Goal: Information Seeking & Learning: Learn about a topic

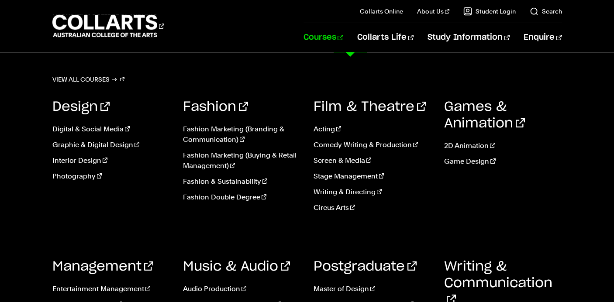
scroll to position [2507, 0]
click at [155, 75] on div "View all courses Design Digital & Social Media Graphic & Digital Design Interio…" at bounding box center [307, 221] width 614 height 338
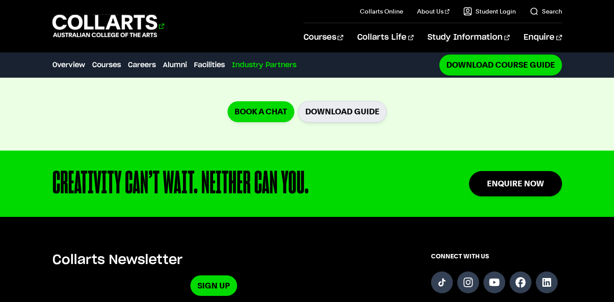
click at [124, 24] on 1 "Go to homepage" at bounding box center [104, 26] width 105 height 23
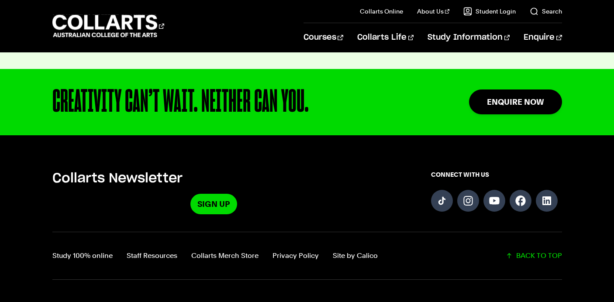
scroll to position [1925, 0]
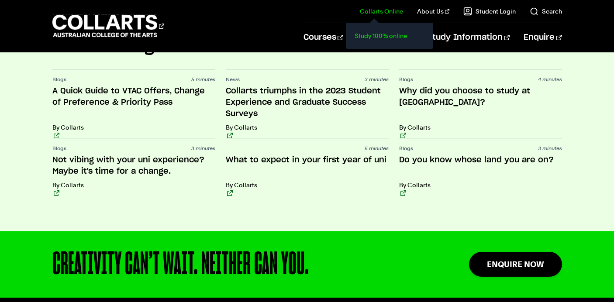
click at [383, 37] on link "Study 100% online" at bounding box center [389, 36] width 73 height 12
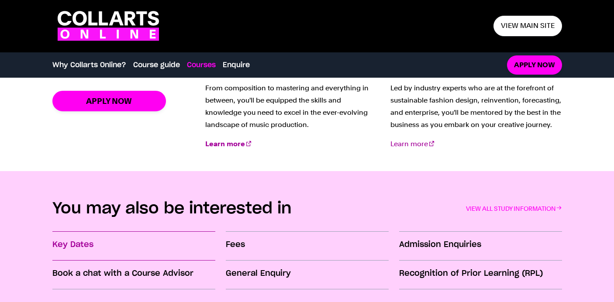
scroll to position [1232, 0]
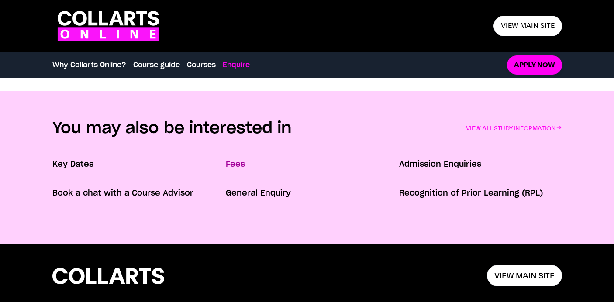
click at [238, 167] on h3 "Fees" at bounding box center [307, 164] width 163 height 11
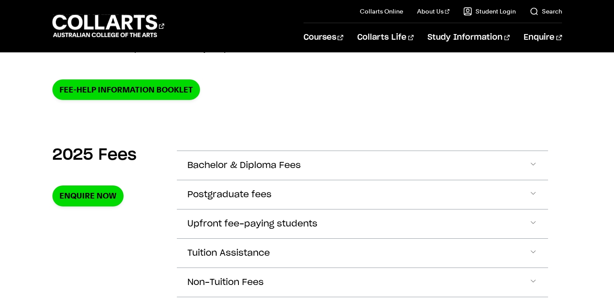
scroll to position [237, 0]
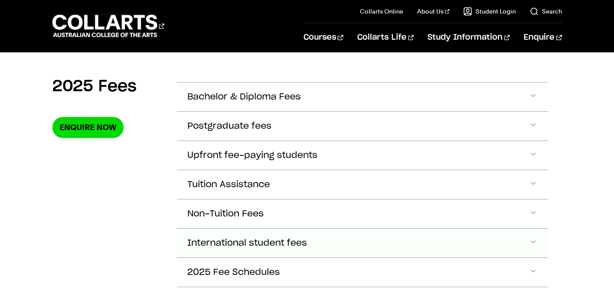
click at [329, 242] on button "International student fees" at bounding box center [362, 243] width 371 height 29
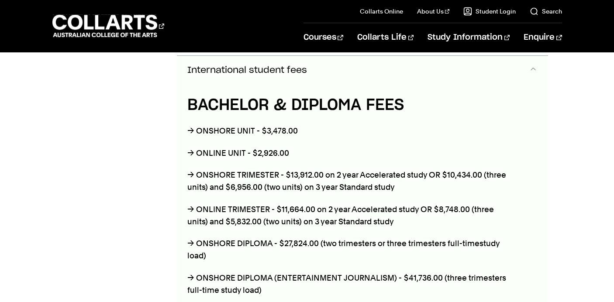
scroll to position [478, 0]
drag, startPoint x: 343, startPoint y: 177, endPoint x: 368, endPoint y: 173, distance: 24.8
click at [363, 175] on p "→ ONSHORE TRIMESTER - $13,912.00 on 2 year Accelerated study OR $10,434.00 (thr…" at bounding box center [349, 181] width 324 height 24
drag, startPoint x: 372, startPoint y: 172, endPoint x: 406, endPoint y: 173, distance: 34.1
click at [395, 173] on p "→ ONSHORE TRIMESTER - $13,912.00 on 2 year Accelerated study OR $10,434.00 (thr…" at bounding box center [349, 181] width 324 height 24
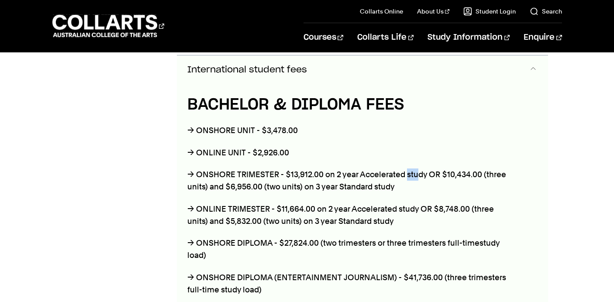
drag, startPoint x: 418, startPoint y: 174, endPoint x: 435, endPoint y: 174, distance: 17.5
click at [424, 174] on p "→ ONSHORE TRIMESTER - $13,912.00 on 2 year Accelerated study OR $10,434.00 (thr…" at bounding box center [349, 181] width 324 height 24
drag, startPoint x: 454, startPoint y: 176, endPoint x: 492, endPoint y: 177, distance: 37.6
click at [471, 177] on p "→ ONSHORE TRIMESTER - $13,912.00 on 2 year Accelerated study OR $10,434.00 (thr…" at bounding box center [349, 181] width 324 height 24
drag, startPoint x: 507, startPoint y: 180, endPoint x: 517, endPoint y: 178, distance: 10.3
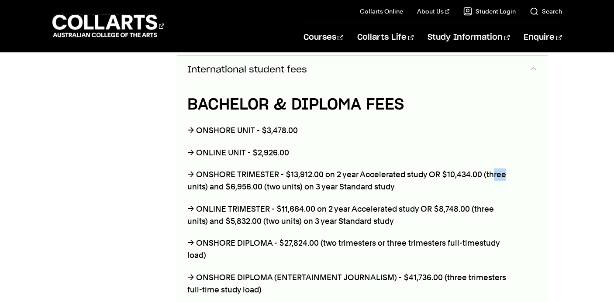
click at [516, 178] on div "BACHELOR & DIPLOMA FEES → ONSHORE UNIT - $3,478.00 → ONLINE UNIT - $2,926.00 → …" at bounding box center [349, 283] width 345 height 399
click at [524, 174] on div "BACHELOR & DIPLOMA FEES → ONSHORE UNIT - $3,478.00 → ONLINE UNIT - $2,926.00 → …" at bounding box center [362, 283] width 371 height 399
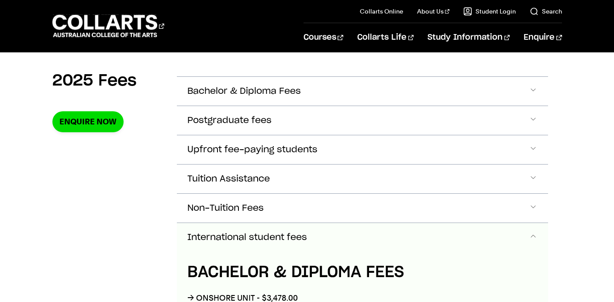
scroll to position [312, 0]
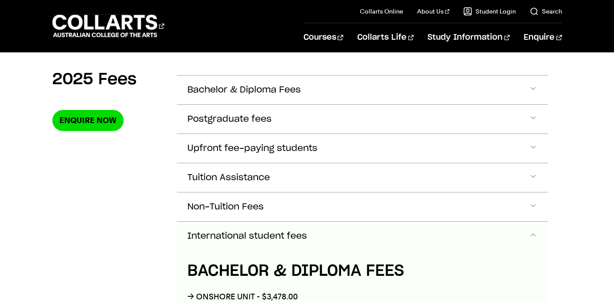
click at [533, 233] on span "Accordion Section" at bounding box center [533, 236] width 9 height 11
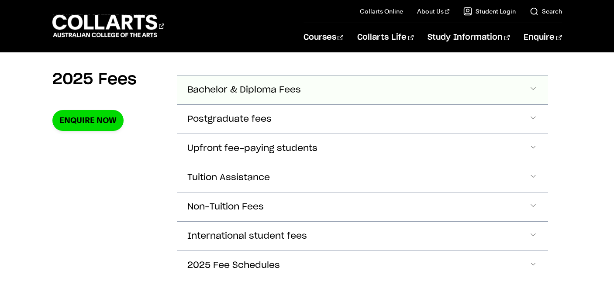
click at [284, 90] on span "Bachelor & Diploma Fees" at bounding box center [244, 90] width 114 height 10
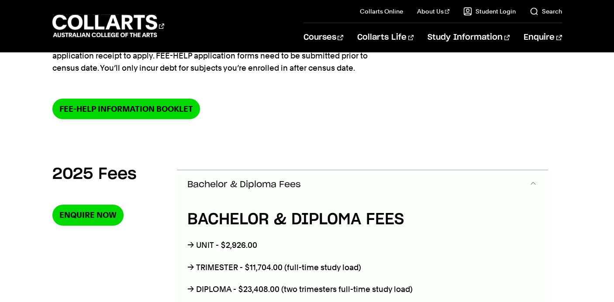
scroll to position [211, 0]
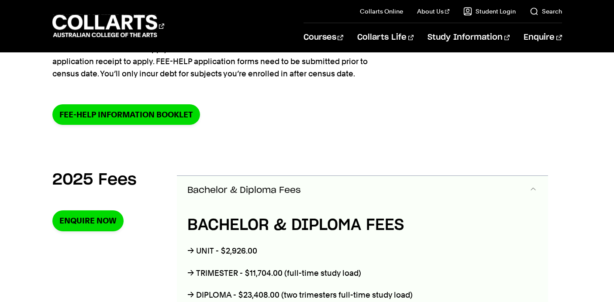
click at [534, 190] on span "Accordion Section" at bounding box center [533, 190] width 9 height 11
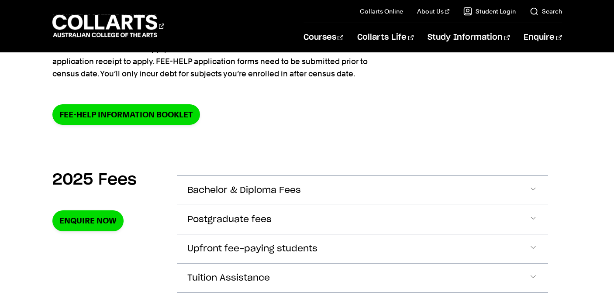
scroll to position [0, 0]
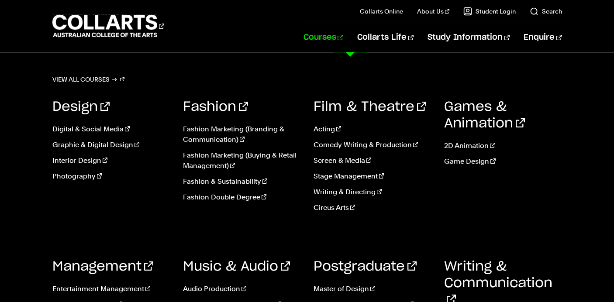
click at [336, 35] on link "Courses" at bounding box center [324, 37] width 40 height 29
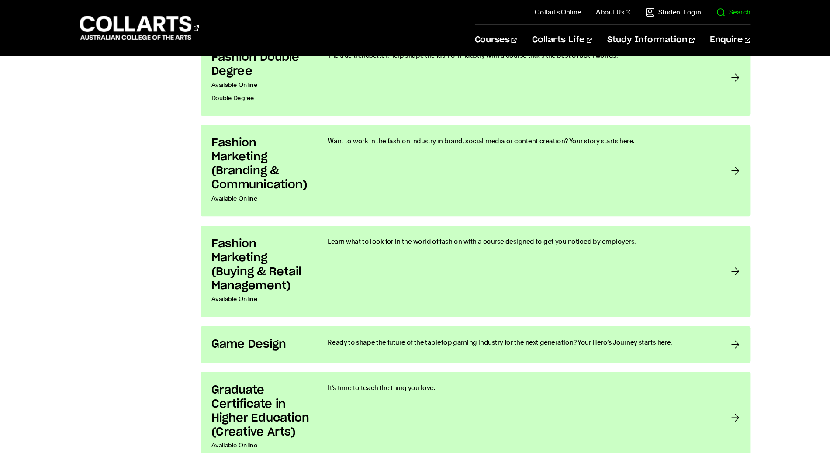
scroll to position [1169, 0]
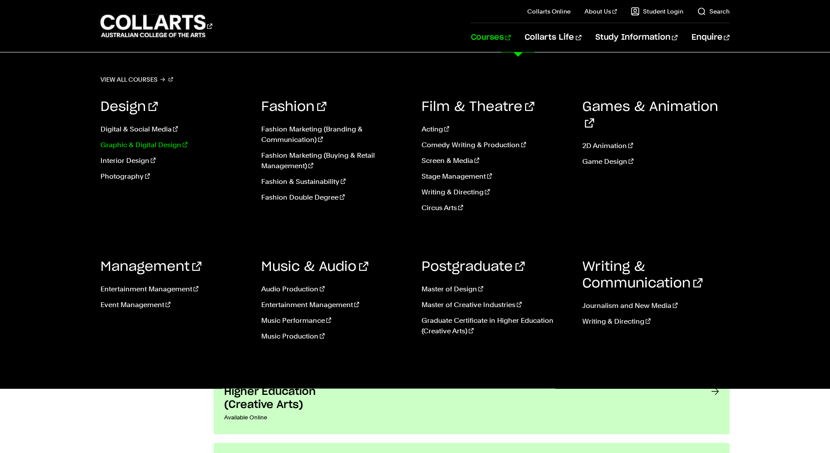
click at [126, 146] on link "Graphic & Digital Design" at bounding box center [174, 145] width 148 height 10
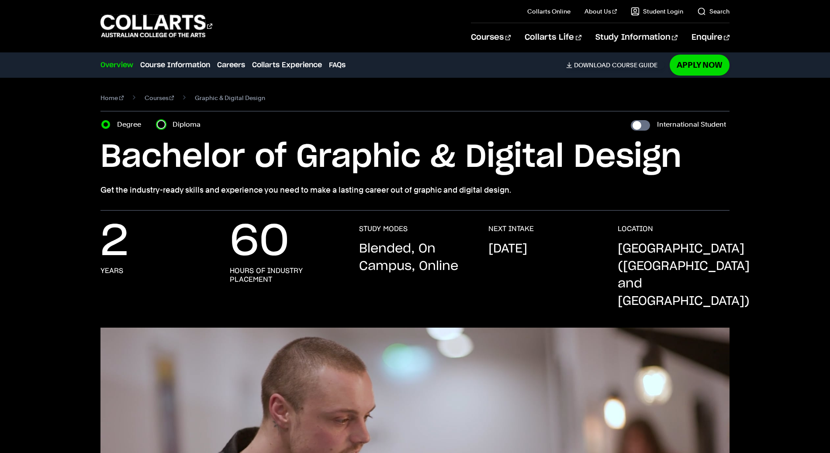
click at [165, 124] on input "Diploma" at bounding box center [161, 124] width 9 height 9
radio input "true"
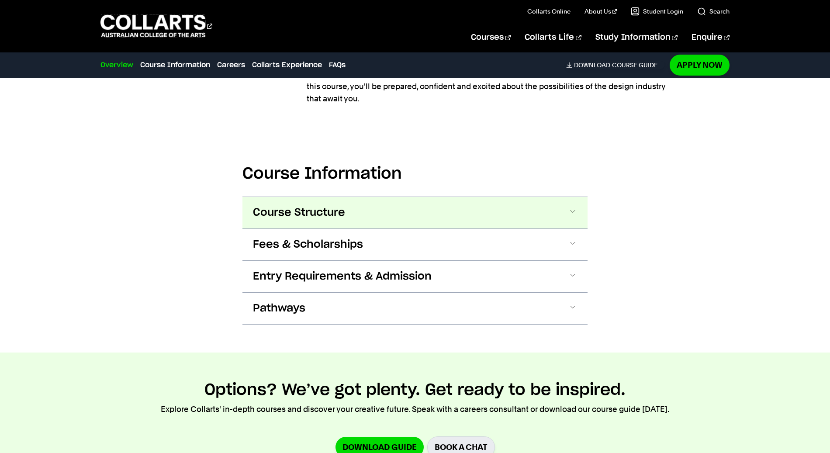
scroll to position [890, 0]
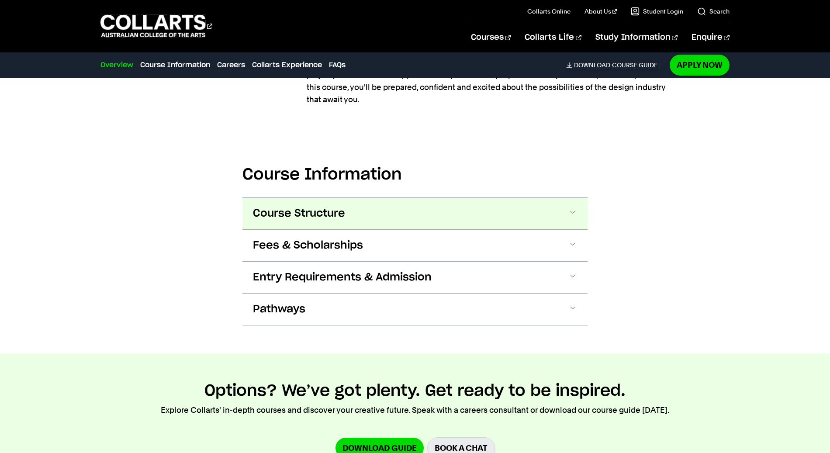
click at [385, 200] on button "Course Structure" at bounding box center [414, 213] width 345 height 31
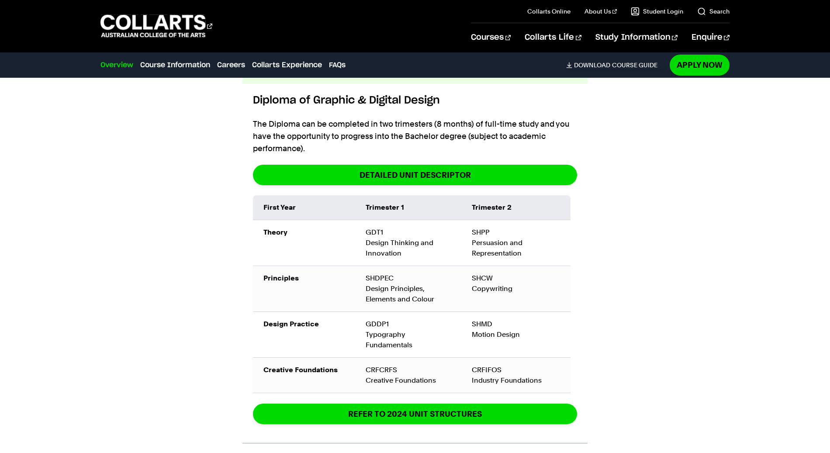
scroll to position [1033, 0]
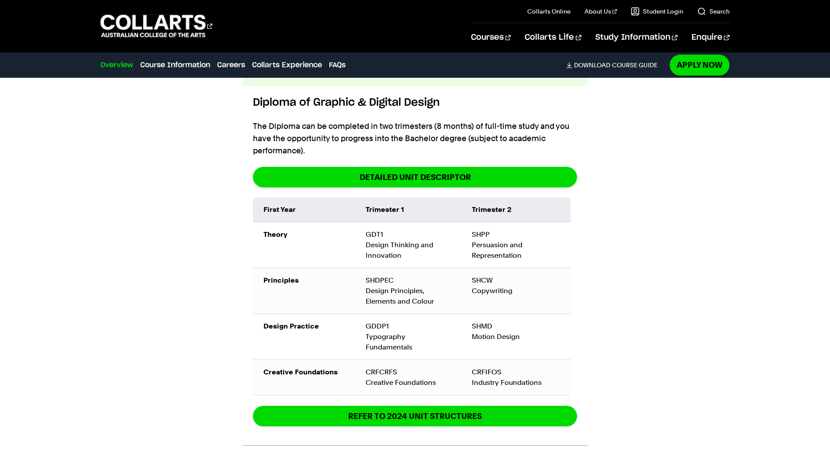
click at [556, 197] on td "Trimester 2" at bounding box center [515, 209] width 109 height 25
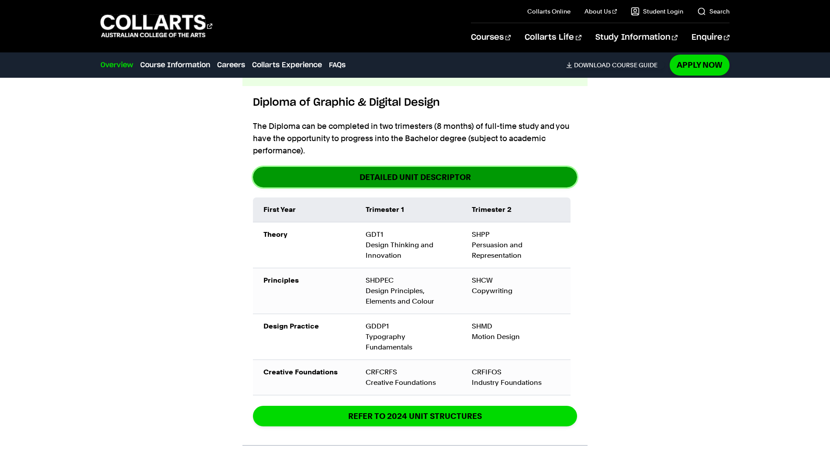
click at [550, 167] on link "DETAILED UNIT DESCRIPTOR" at bounding box center [415, 177] width 324 height 21
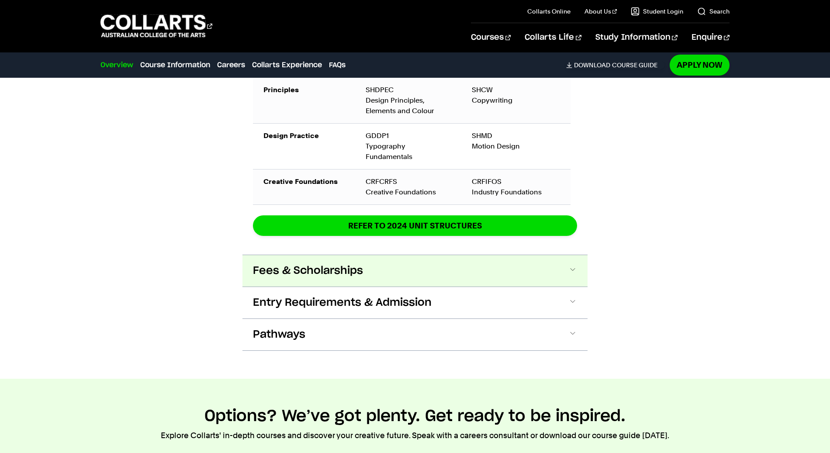
click at [574, 265] on span at bounding box center [572, 270] width 9 height 11
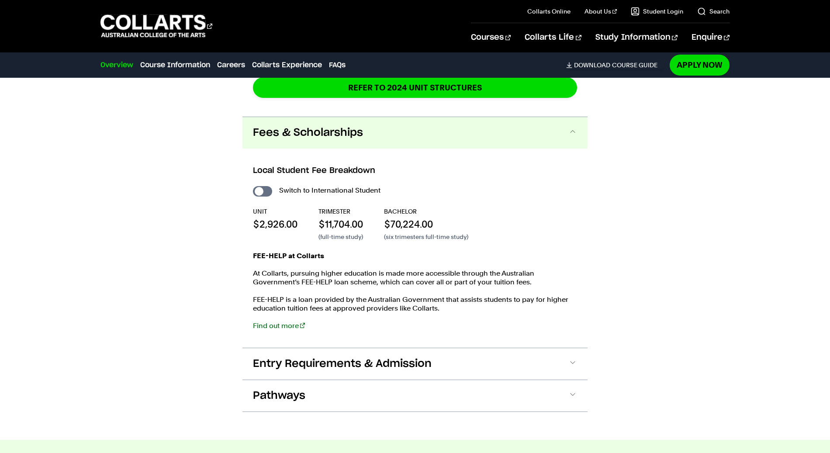
scroll to position [1360, 0]
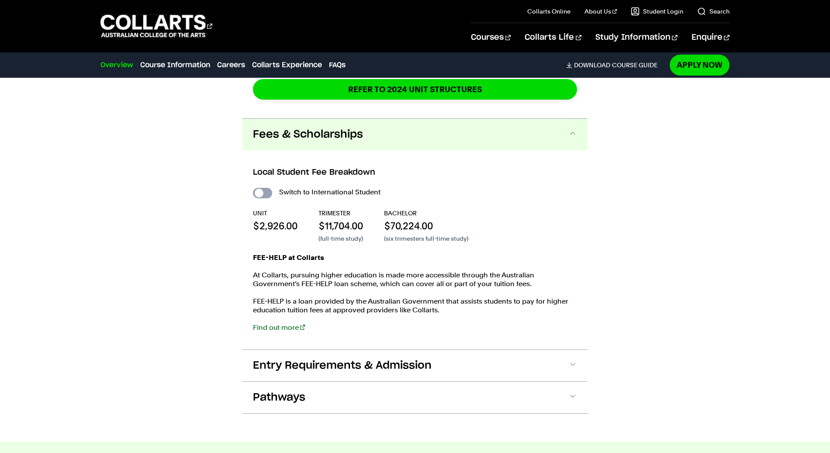
click at [265, 188] on input "International Student" at bounding box center [262, 193] width 19 height 10
checkbox input "true"
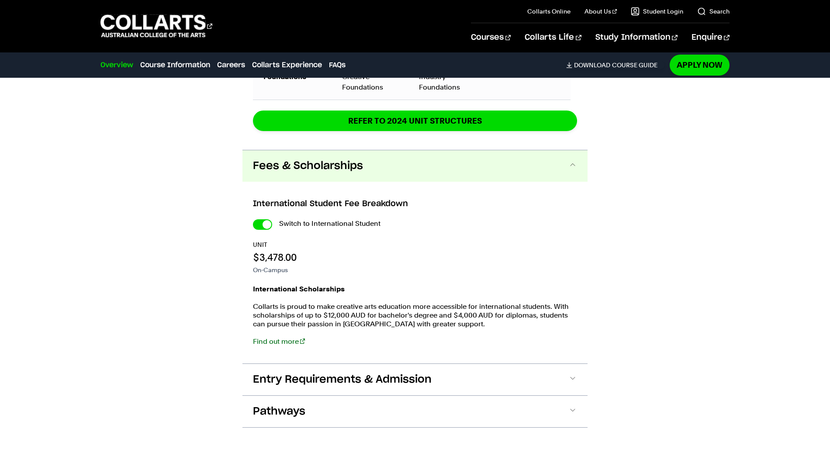
scroll to position [1374, 0]
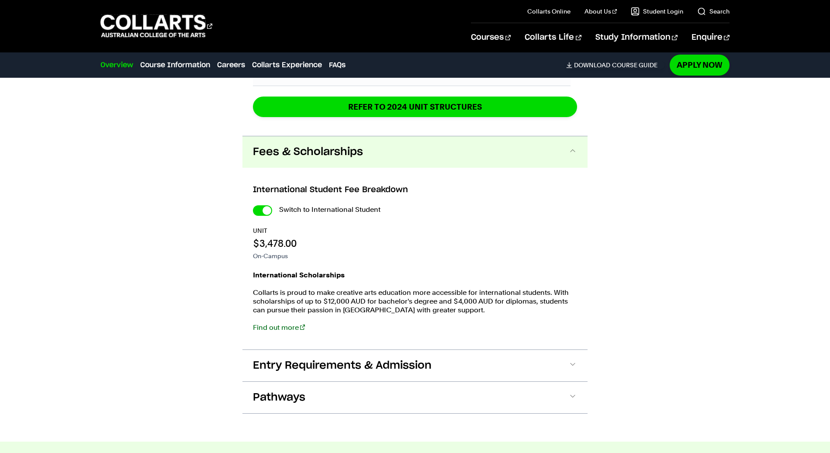
click at [575, 146] on span at bounding box center [572, 151] width 9 height 11
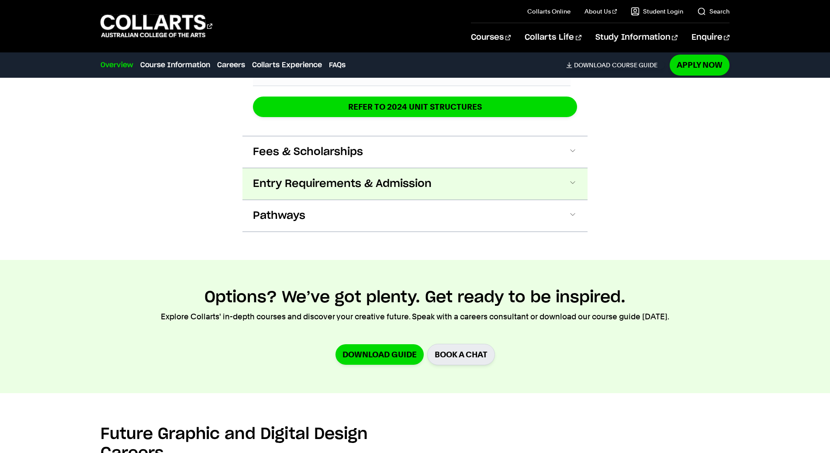
click at [572, 178] on span at bounding box center [572, 183] width 9 height 11
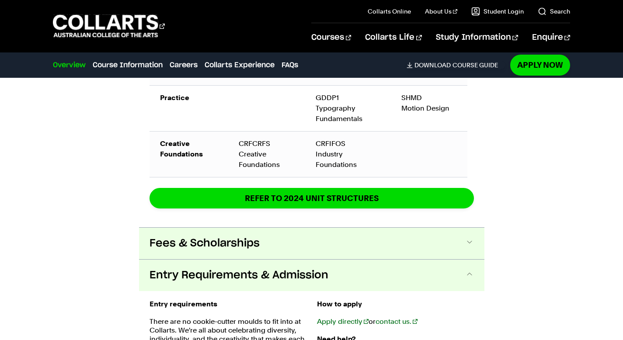
scroll to position [1360, 0]
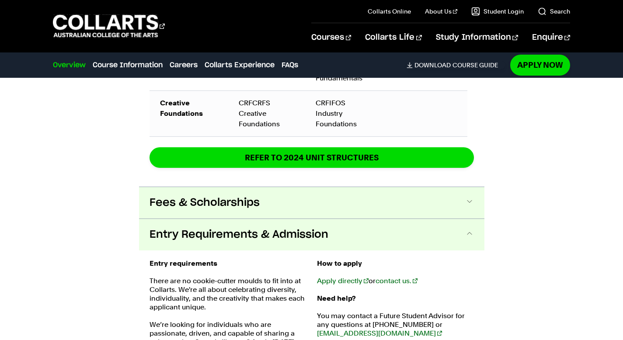
click at [298, 187] on button "Fees & Scholarships" at bounding box center [311, 202] width 345 height 31
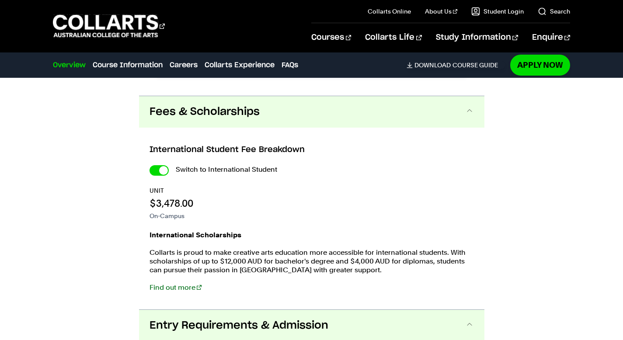
scroll to position [1453, 0]
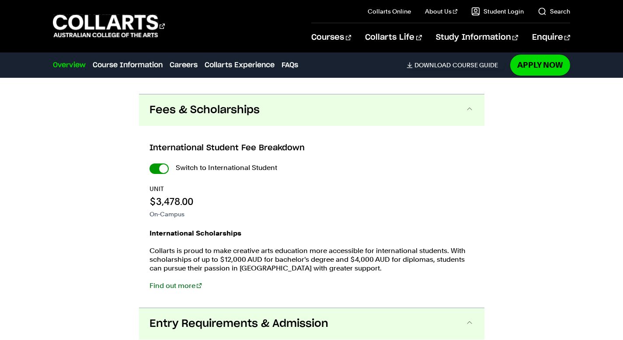
click at [160, 163] on input "International Student" at bounding box center [158, 168] width 19 height 10
checkbox input "false"
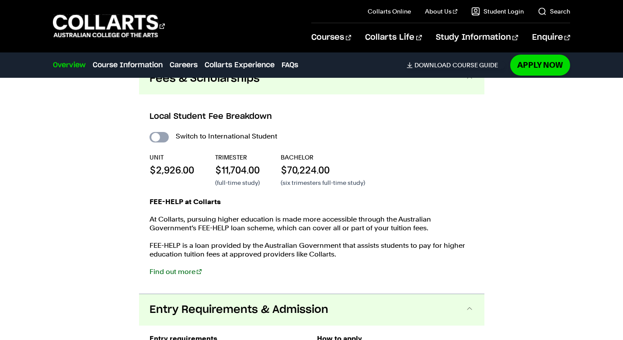
click at [161, 132] on input "International Student" at bounding box center [158, 137] width 19 height 10
checkbox input "true"
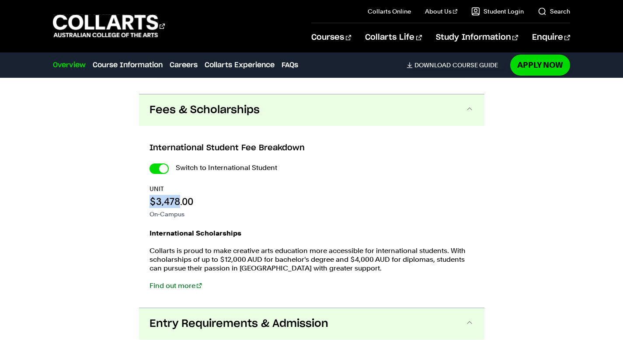
drag, startPoint x: 177, startPoint y: 185, endPoint x: 147, endPoint y: 180, distance: 30.6
click at [145, 180] on div "International Student Fee Breakdown Switch to International Student UNIT $3,478…" at bounding box center [311, 217] width 345 height 182
click at [221, 188] on div "UNIT $3,478.00 On-Campus" at bounding box center [311, 201] width 324 height 34
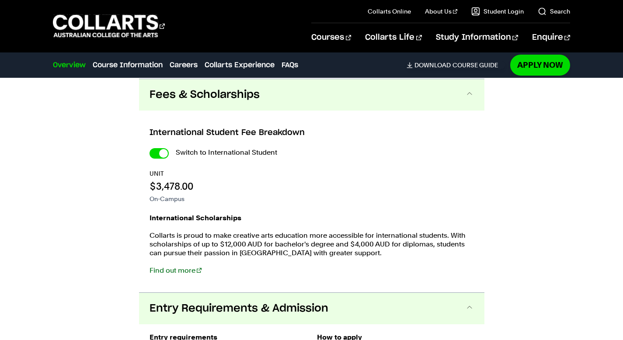
scroll to position [1473, 0]
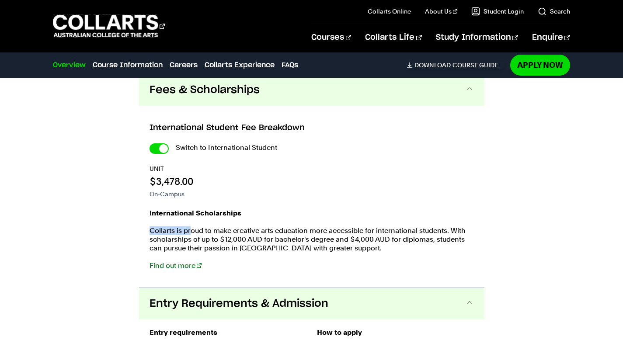
drag, startPoint x: 147, startPoint y: 212, endPoint x: 192, endPoint y: 214, distance: 45.1
click at [190, 214] on div "International Student Fee Breakdown Switch to International Student UNIT $3,478…" at bounding box center [311, 197] width 345 height 182
drag, startPoint x: 207, startPoint y: 212, endPoint x: 220, endPoint y: 215, distance: 13.7
click at [219, 226] on p "Collarts is proud to make creative arts education more accessible for internati…" at bounding box center [311, 239] width 324 height 26
click at [267, 209] on div "International Scholarships Collarts is proud to make creative arts education mo…" at bounding box center [311, 244] width 324 height 70
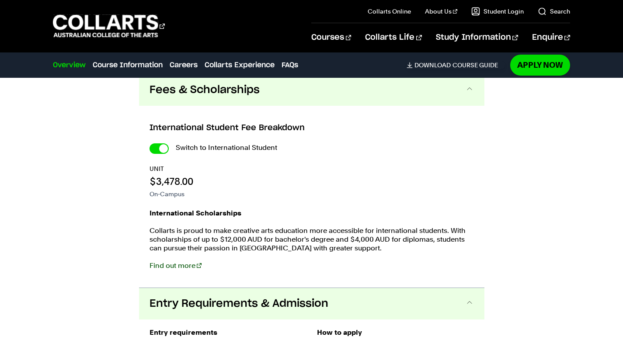
click at [185, 261] on link "Find out more" at bounding box center [175, 265] width 52 height 8
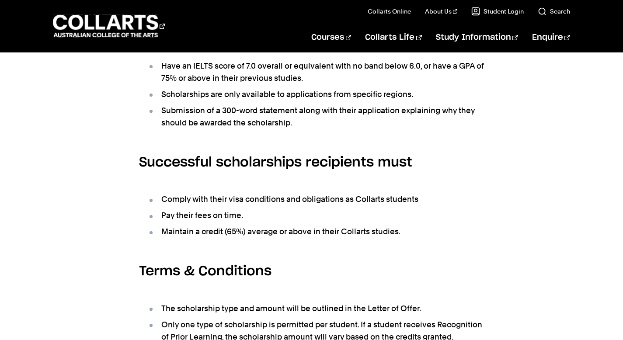
scroll to position [414, 0]
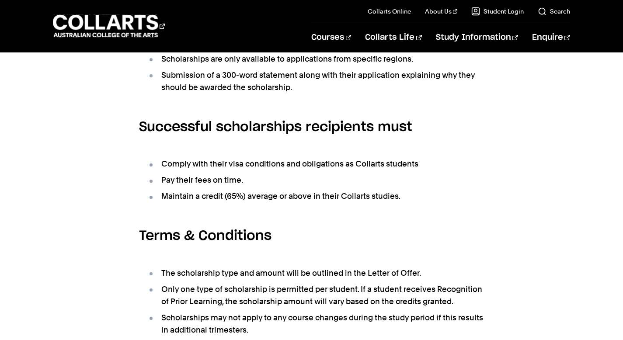
click at [532, 68] on div "Collarts International Scholarship By choosing Collarts, you’ll join a vibrant …" at bounding box center [311, 186] width 623 height 571
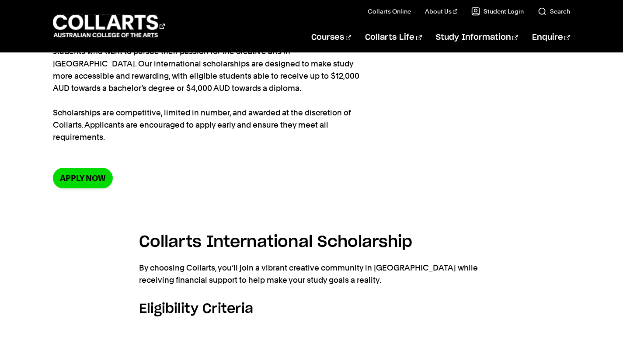
scroll to position [0, 0]
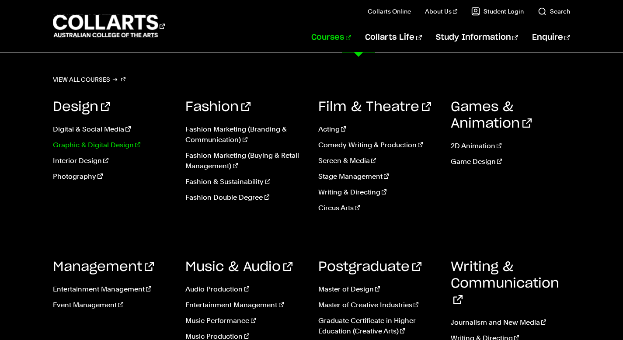
click at [110, 143] on link "Graphic & Digital Design" at bounding box center [112, 145] width 119 height 10
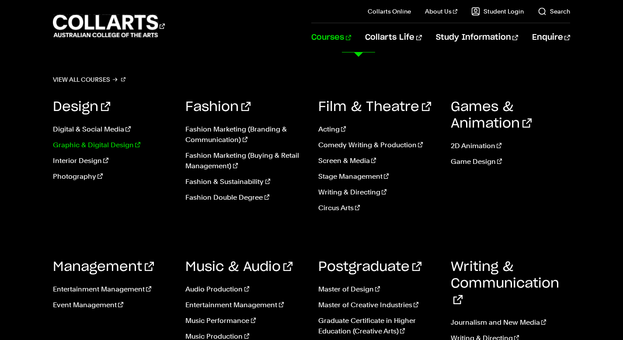
click at [104, 145] on link "Graphic & Digital Design" at bounding box center [112, 145] width 119 height 10
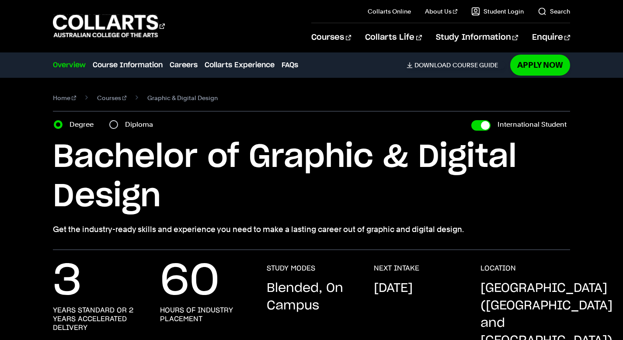
click at [130, 121] on label "Diploma" at bounding box center [141, 124] width 33 height 12
click at [118, 121] on input "Diploma" at bounding box center [113, 124] width 9 height 9
radio input "true"
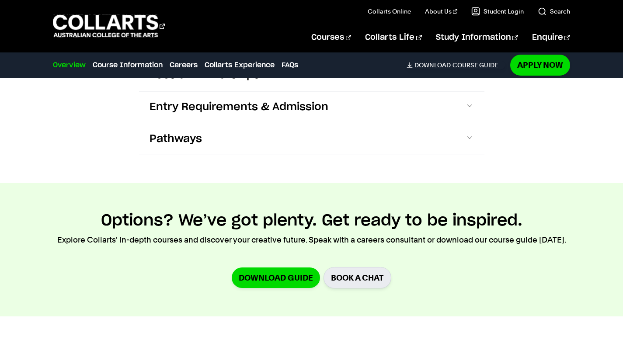
scroll to position [1020, 0]
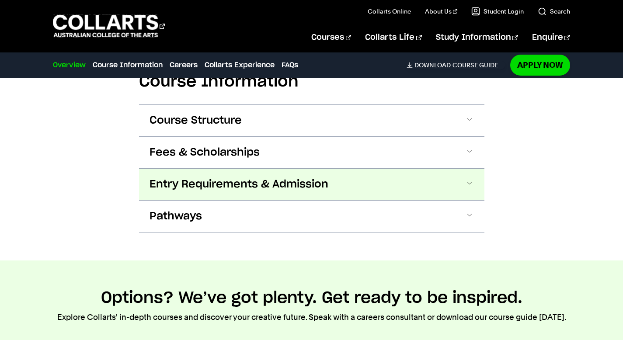
click at [322, 177] on span "Entry Requirements & Admission" at bounding box center [238, 184] width 179 height 14
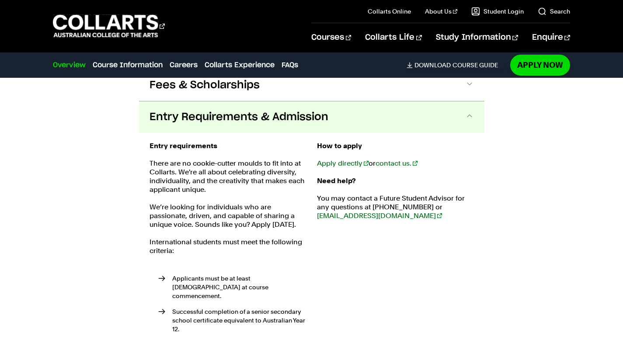
scroll to position [1088, 0]
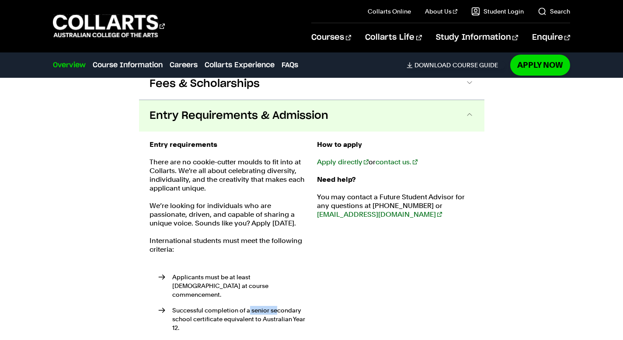
drag, startPoint x: 255, startPoint y: 285, endPoint x: 277, endPoint y: 287, distance: 22.8
click at [277, 306] on li "Successful completion of a senior secondary school certificate equivalent to Au…" at bounding box center [232, 319] width 148 height 26
drag, startPoint x: 192, startPoint y: 294, endPoint x: 224, endPoint y: 297, distance: 31.7
click at [221, 306] on li "Successful completion of a senior secondary school certificate equivalent to Au…" at bounding box center [232, 319] width 148 height 26
drag, startPoint x: 237, startPoint y: 292, endPoint x: 275, endPoint y: 293, distance: 38.0
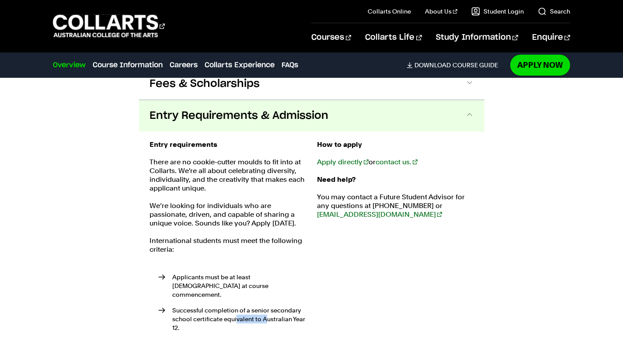
click at [270, 306] on li "Successful completion of a senior secondary school certificate equivalent to Au…" at bounding box center [232, 319] width 148 height 26
drag, startPoint x: 296, startPoint y: 291, endPoint x: 303, endPoint y: 292, distance: 6.6
click at [303, 306] on li "Successful completion of a senior secondary school certificate equivalent to Au…" at bounding box center [232, 319] width 148 height 26
click at [289, 306] on li "Successful completion of a senior secondary school certificate equivalent to Au…" at bounding box center [232, 319] width 148 height 26
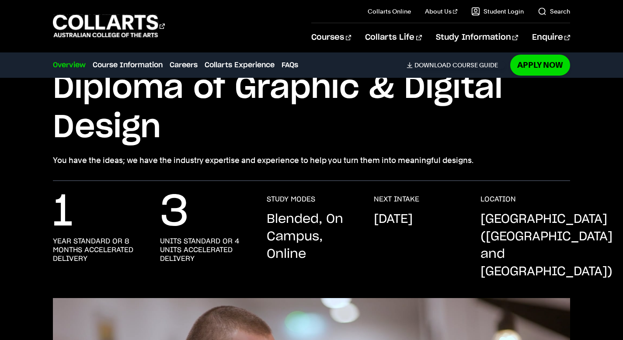
scroll to position [0, 0]
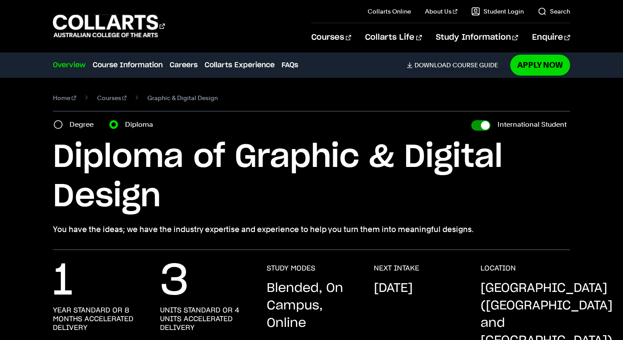
click at [487, 127] on input "International Student" at bounding box center [480, 125] width 19 height 10
checkbox input "false"
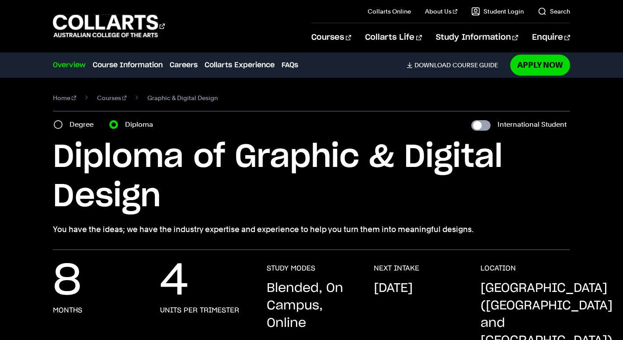
click at [484, 126] on input "International Student" at bounding box center [480, 125] width 19 height 10
checkbox input "true"
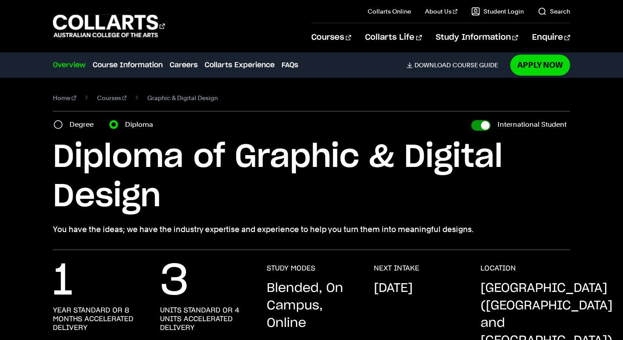
click at [486, 129] on input "International Student" at bounding box center [480, 125] width 19 height 10
checkbox input "false"
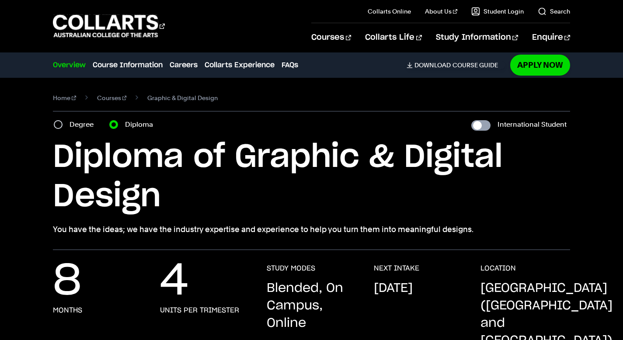
click at [485, 128] on input "International Student" at bounding box center [480, 125] width 19 height 10
checkbox input "true"
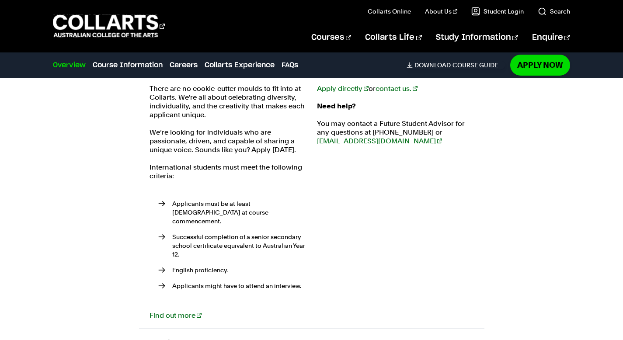
scroll to position [1161, 0]
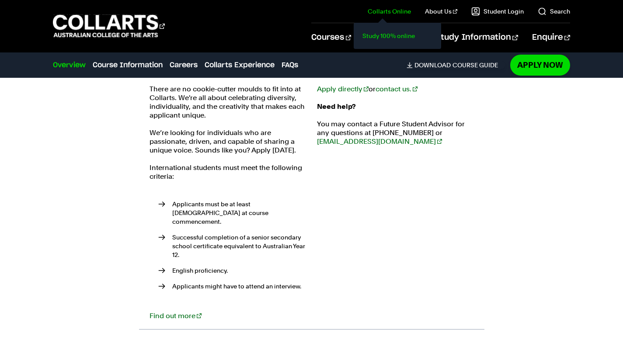
click at [397, 34] on link "Study 100% online" at bounding box center [396, 36] width 73 height 12
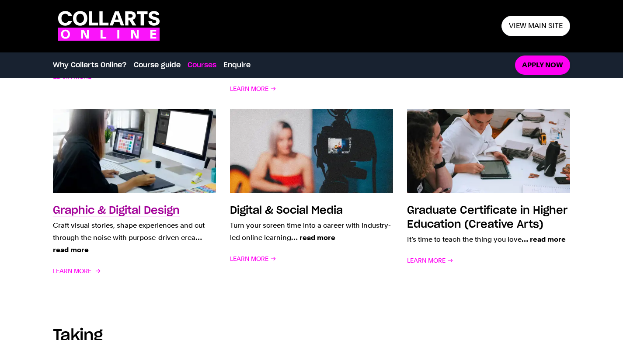
scroll to position [821, 0]
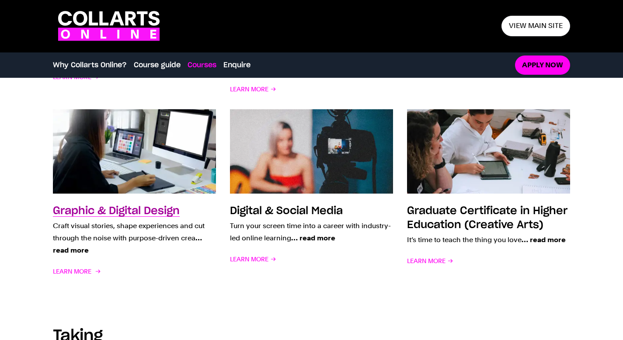
click at [131, 211] on h3 "Graphic & Digital Design" at bounding box center [116, 211] width 127 height 10
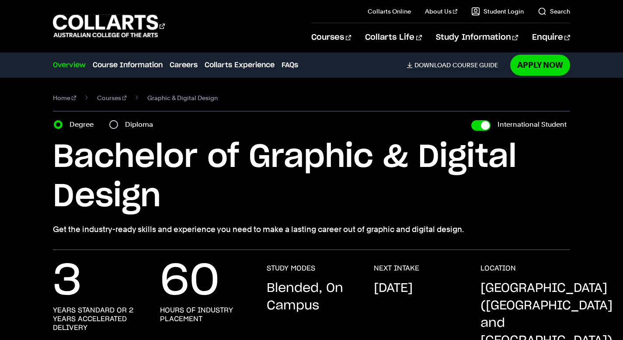
click at [131, 125] on label "Diploma" at bounding box center [141, 124] width 33 height 12
click at [118, 125] on input "Diploma" at bounding box center [113, 124] width 9 height 9
radio input "true"
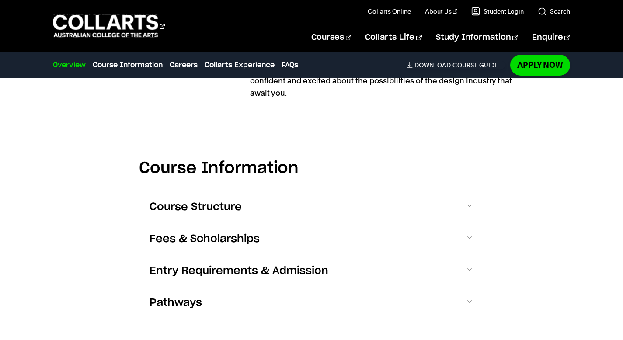
click at [318, 255] on button "Entry Requirements & Admission" at bounding box center [311, 270] width 345 height 31
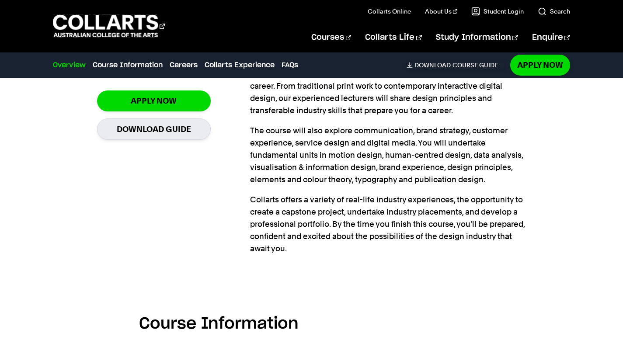
scroll to position [777, 0]
